Goal: Information Seeking & Learning: Learn about a topic

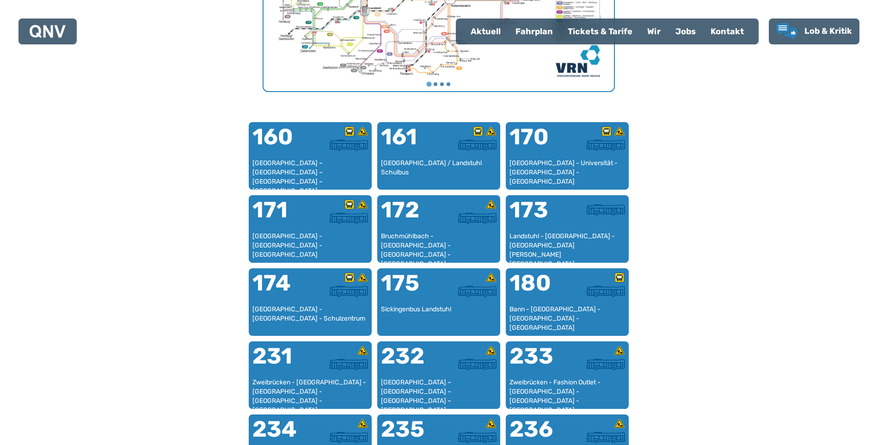
scroll to position [562, 0]
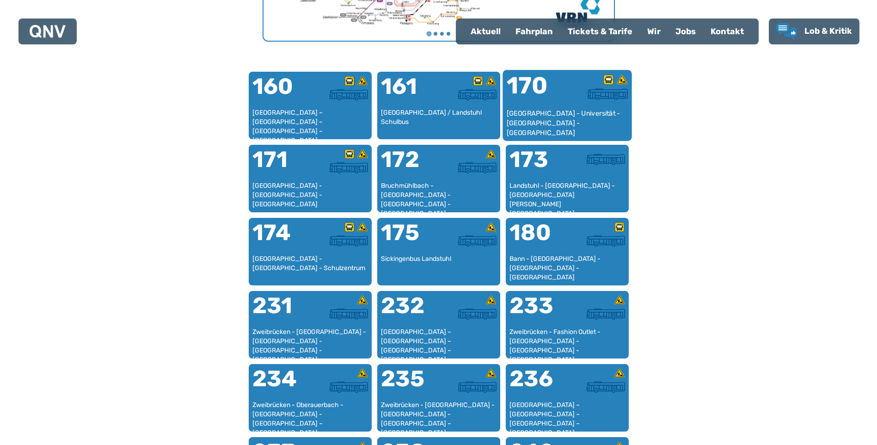
click at [563, 101] on div "170" at bounding box center [536, 91] width 61 height 35
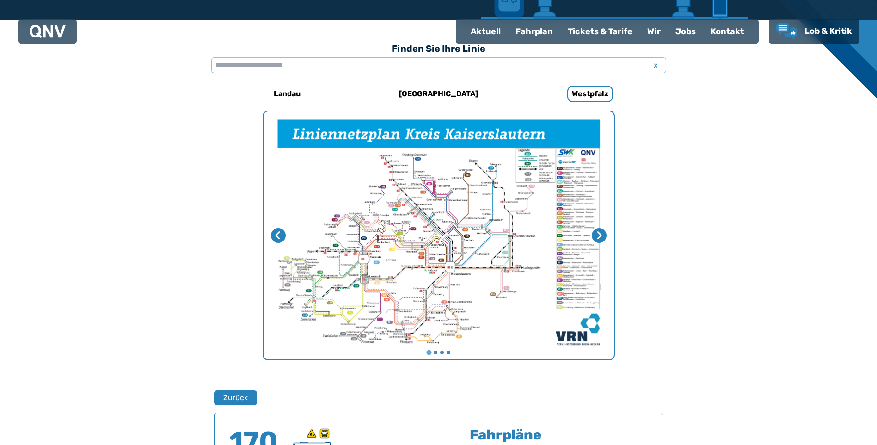
scroll to position [239, 0]
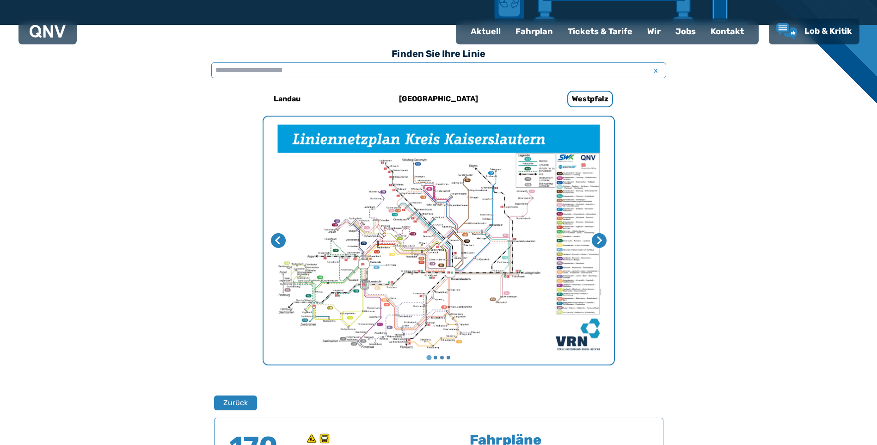
click at [404, 69] on input "text" at bounding box center [438, 70] width 455 height 16
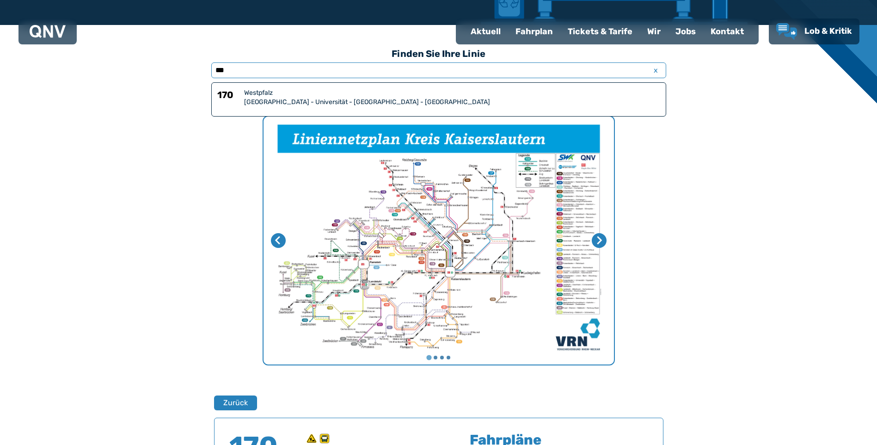
type input "***"
click at [400, 94] on div "Westpfalz" at bounding box center [452, 92] width 416 height 9
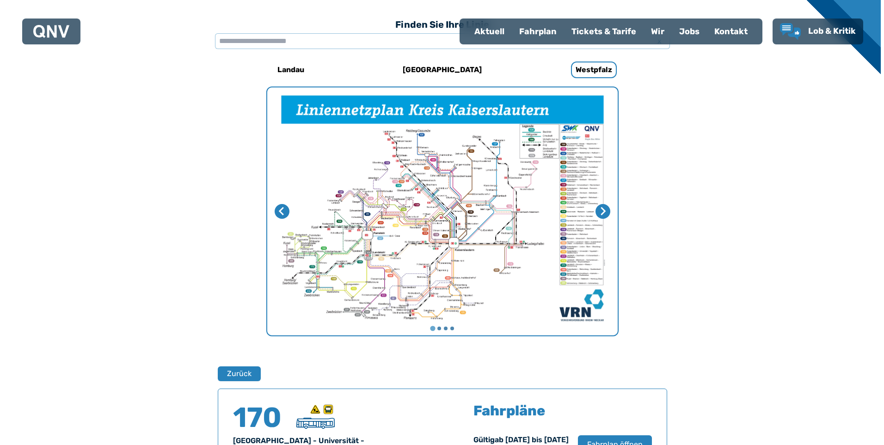
scroll to position [416, 0]
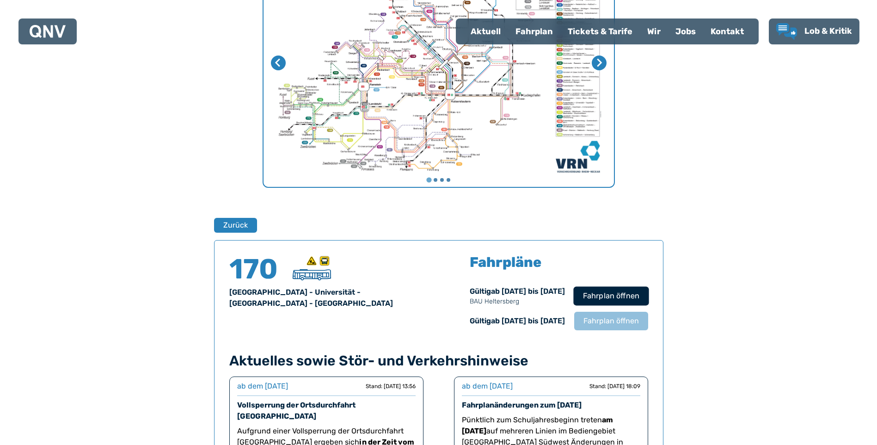
click at [613, 294] on span "Fahrplan öffnen" at bounding box center [611, 295] width 56 height 11
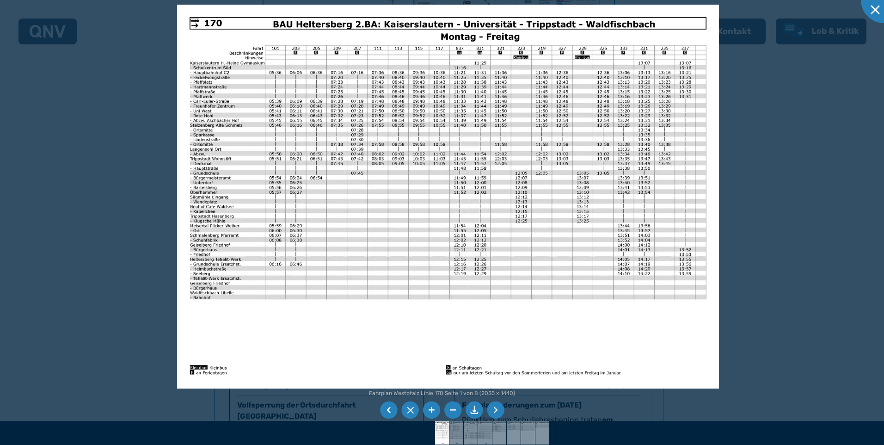
click at [496, 408] on li at bounding box center [496, 410] width 18 height 18
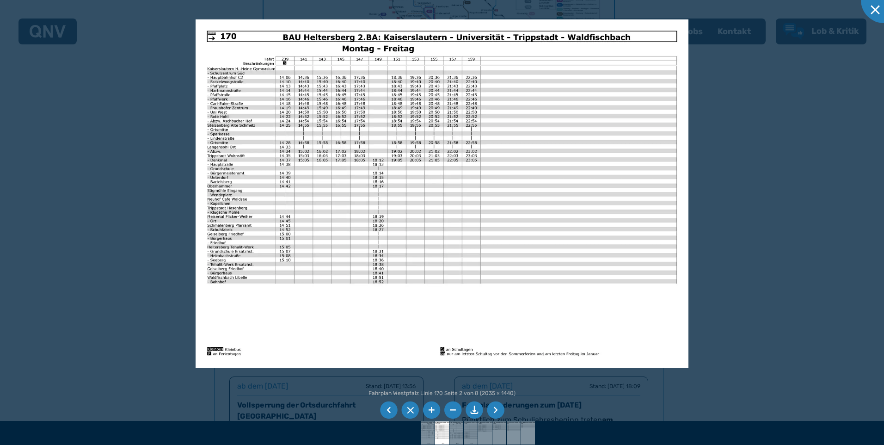
click at [496, 408] on li at bounding box center [496, 410] width 18 height 18
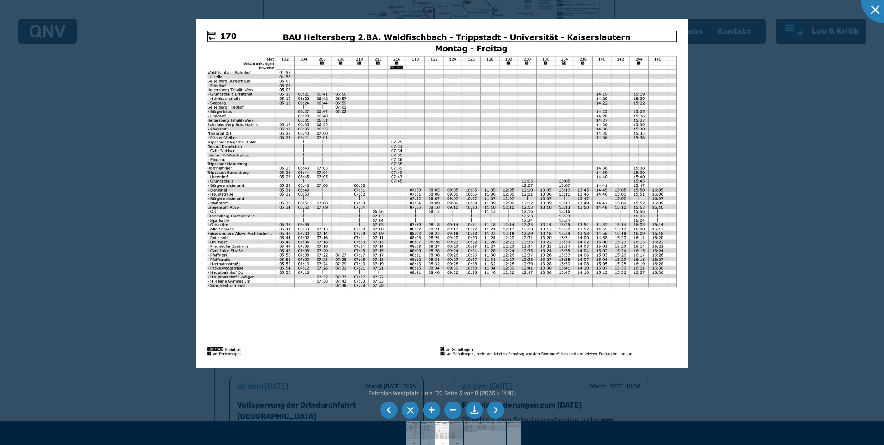
click at [496, 408] on li at bounding box center [496, 410] width 18 height 18
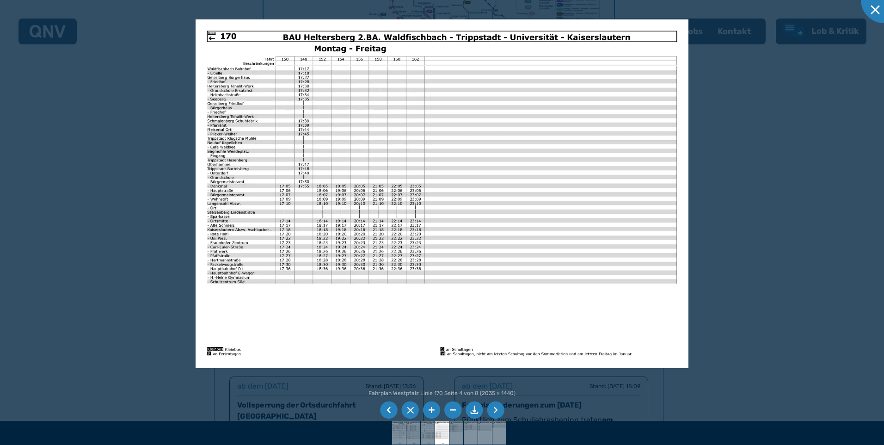
click at [496, 408] on li at bounding box center [496, 410] width 18 height 18
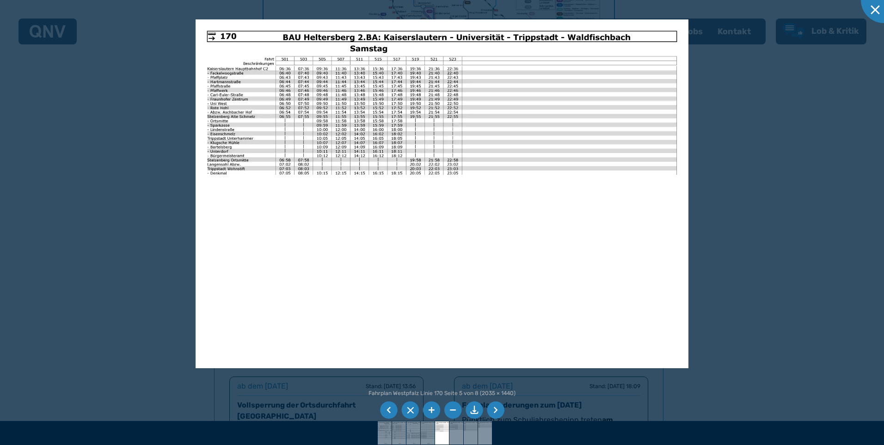
click at [496, 408] on li at bounding box center [496, 410] width 18 height 18
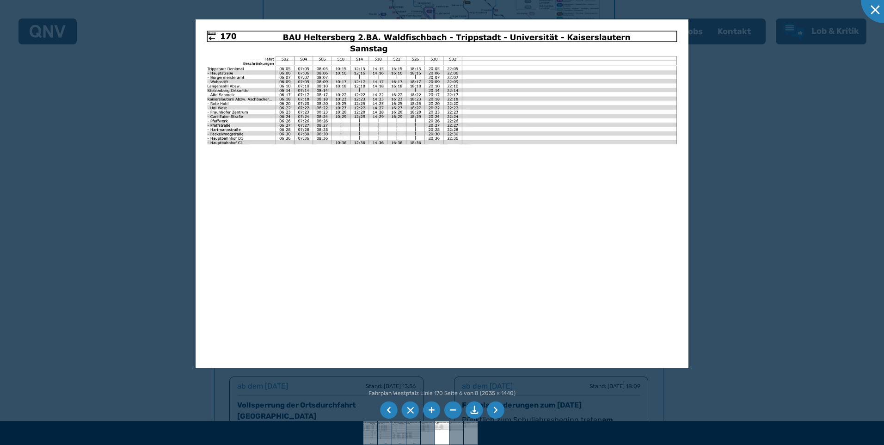
click at [392, 410] on li at bounding box center [389, 410] width 18 height 18
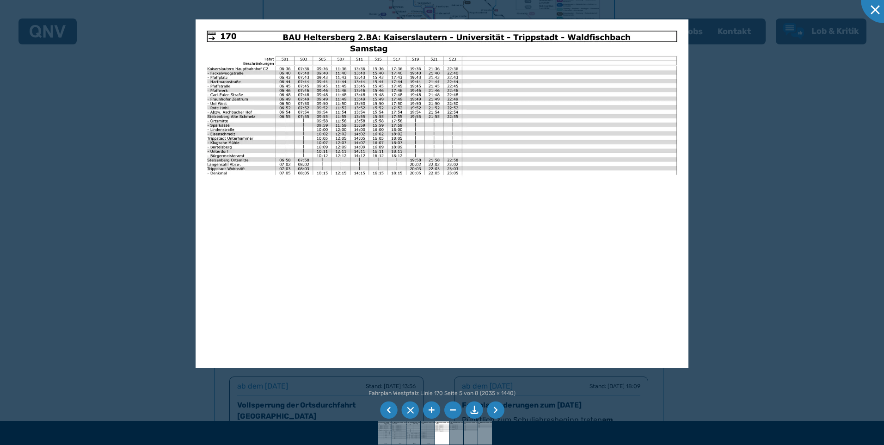
click at [496, 408] on li at bounding box center [496, 410] width 18 height 18
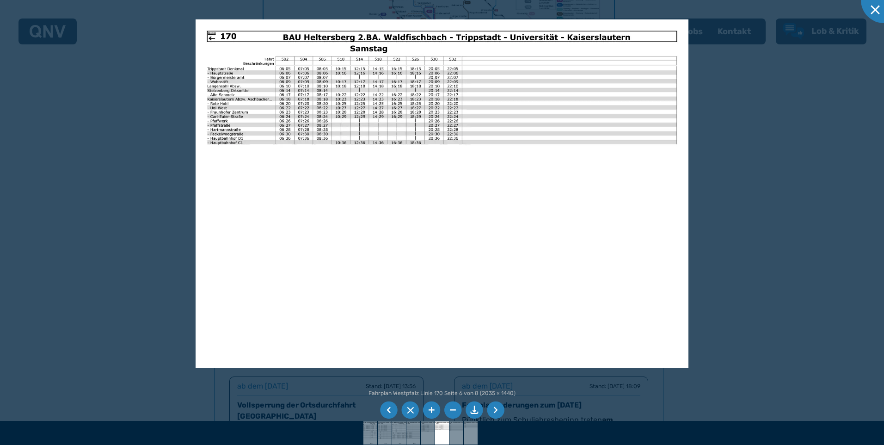
click at [495, 407] on li at bounding box center [496, 410] width 18 height 18
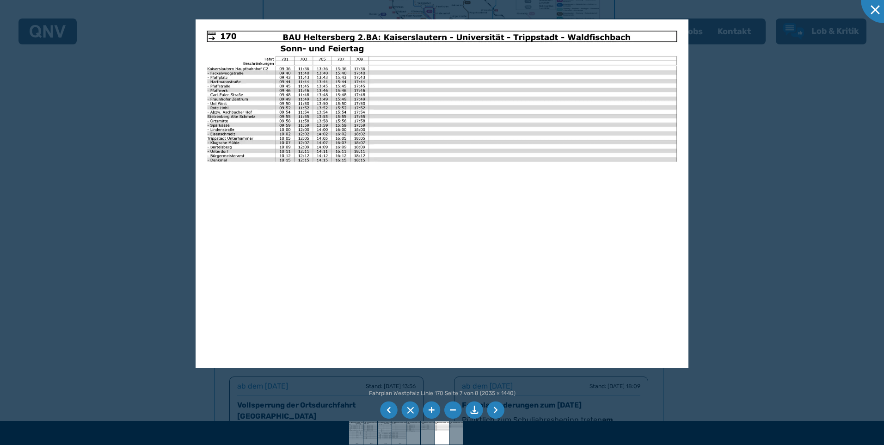
click at [393, 410] on li at bounding box center [389, 410] width 18 height 18
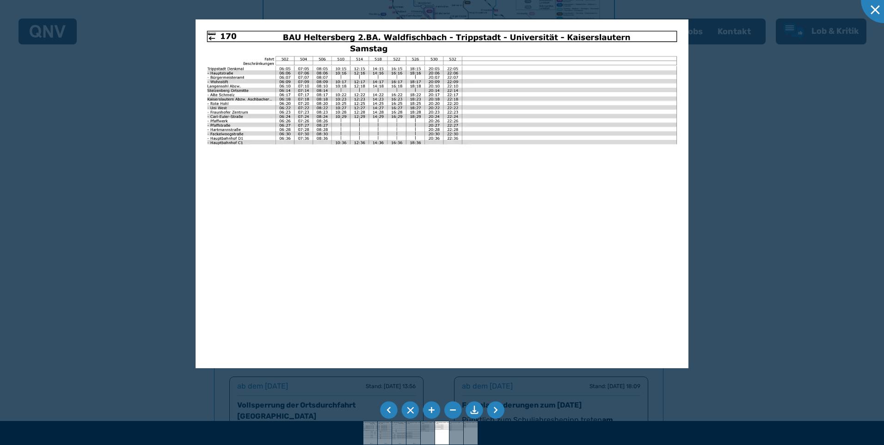
click at [392, 410] on li at bounding box center [389, 410] width 18 height 18
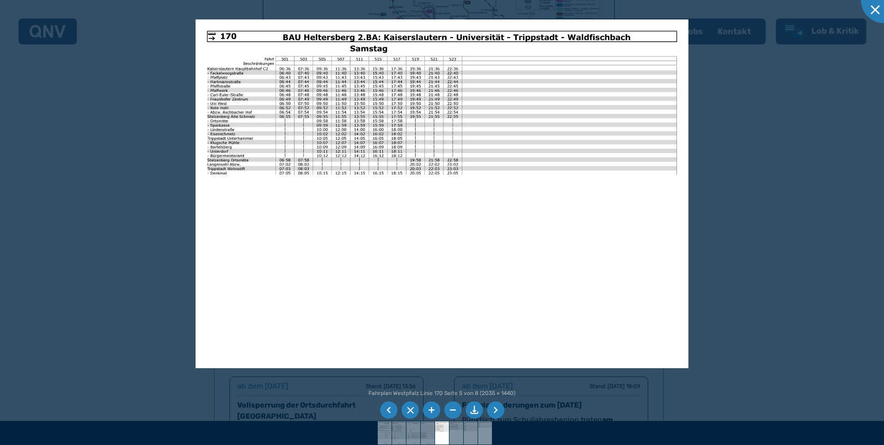
click at [492, 413] on li at bounding box center [496, 410] width 18 height 18
